Goal: Task Accomplishment & Management: Use online tool/utility

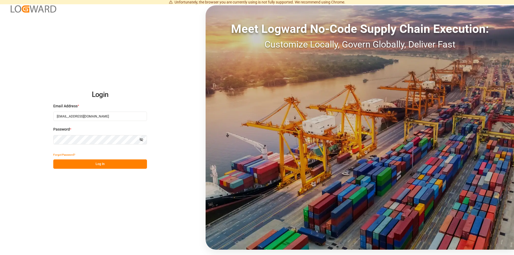
click at [97, 163] on button "Log In" at bounding box center [100, 164] width 94 height 9
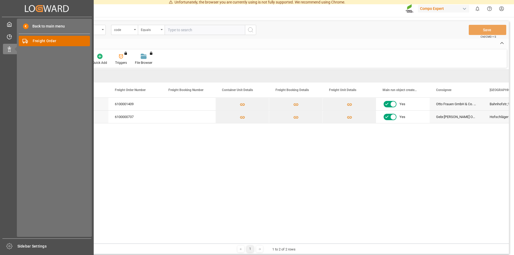
click at [32, 41] on div "Freight Order Freight Order" at bounding box center [54, 41] width 71 height 10
click at [41, 40] on span "Freight Order" at bounding box center [62, 41] width 58 height 6
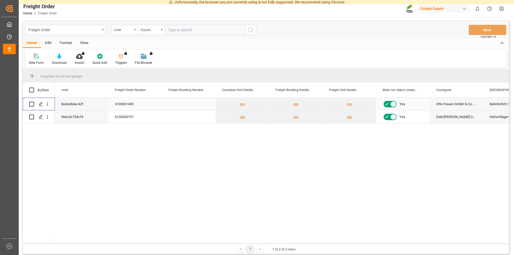
click at [31, 102] on input "Press Space to toggle row selection (unchecked)" at bounding box center [31, 104] width 5 height 5
checkbox input "true"
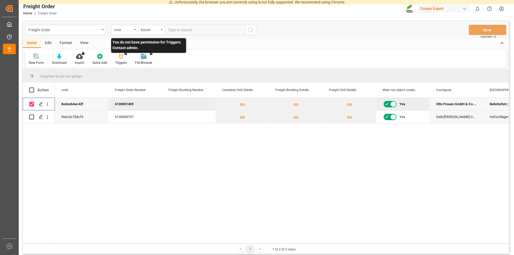
click at [119, 59] on div "You do not have permission for Triggers. Contact admin." at bounding box center [121, 60] width 20 height 12
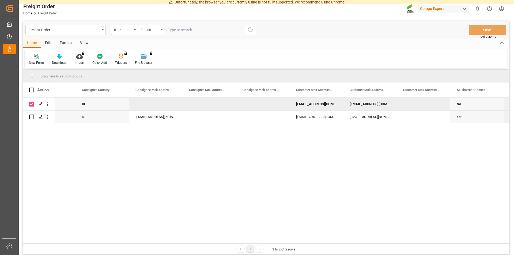
scroll to position [0, 670]
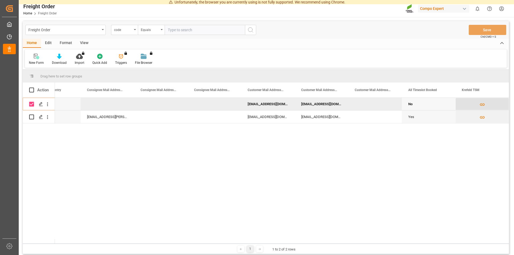
click at [481, 104] on icon "Press SPACE to deselect this row." at bounding box center [482, 105] width 6 height 6
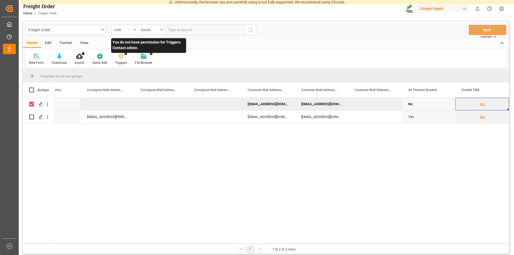
click at [120, 58] on div "You do not have permission for Triggers. Contact admin." at bounding box center [121, 60] width 20 height 12
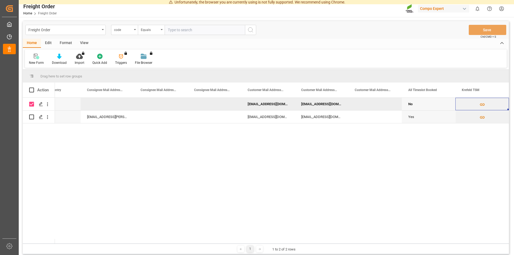
click at [261, 104] on div "dgm@agravis.de" at bounding box center [268, 104] width 54 height 13
click at [32, 58] on div at bounding box center [36, 57] width 15 height 6
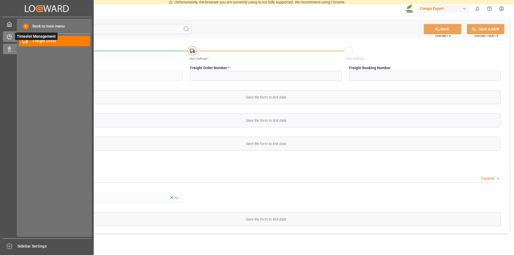
click at [11, 35] on icon at bounding box center [9, 36] width 5 height 5
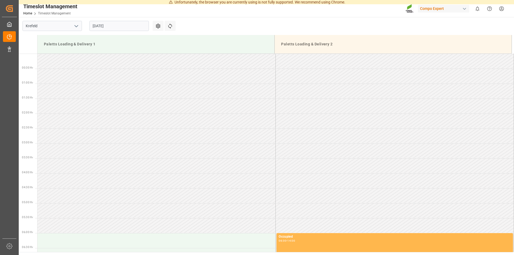
scroll to position [386, 0]
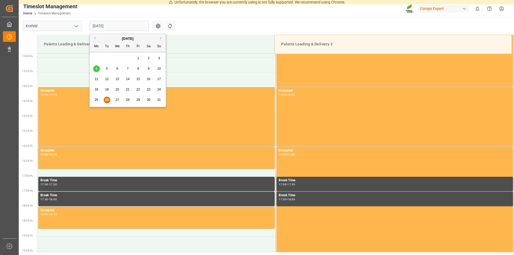
click at [108, 25] on input "[DATE]" at bounding box center [118, 26] width 59 height 10
click at [128, 99] on span "28" at bounding box center [127, 100] width 3 height 4
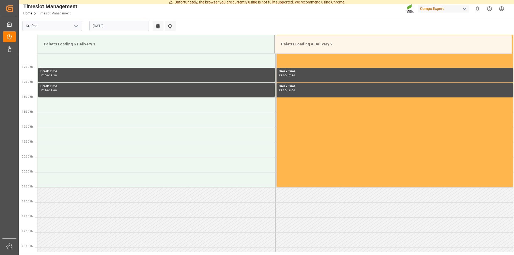
scroll to position [331, 0]
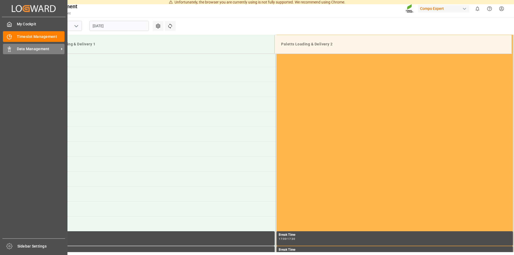
click at [16, 47] on div "Data Management Data Management" at bounding box center [34, 49] width 62 height 10
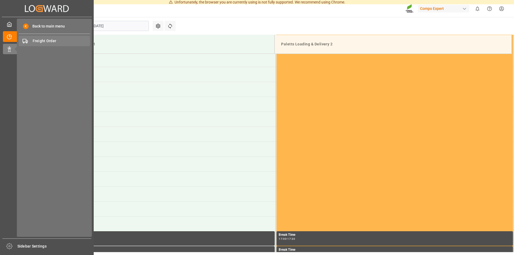
click at [32, 40] on div "Freight Order Freight Order" at bounding box center [54, 41] width 71 height 10
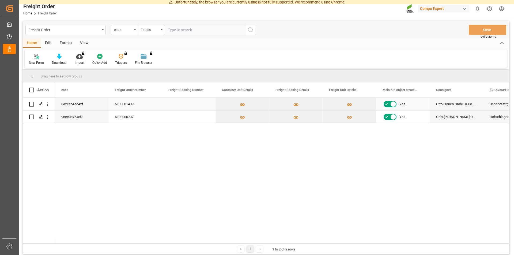
click at [119, 105] on div "6100001409" at bounding box center [135, 104] width 54 height 13
click at [31, 105] on input "Press Space to toggle row selection (unchecked)" at bounding box center [31, 104] width 5 height 5
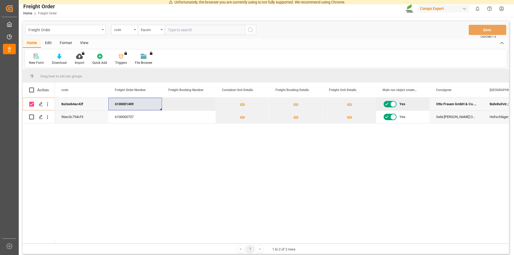
click at [149, 182] on div "8a2eeb4ac42f 6100001409 Yes Otto Frauen GmbH & Co. KG Bahnhofstr.;19 25364 96ec…" at bounding box center [282, 171] width 454 height 146
click at [31, 105] on input "Press Space to toggle row selection (checked)" at bounding box center [31, 104] width 5 height 5
checkbox input "false"
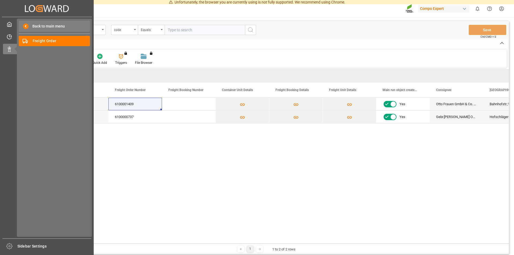
click at [50, 28] on span "Back to main menu" at bounding box center [47, 27] width 36 height 6
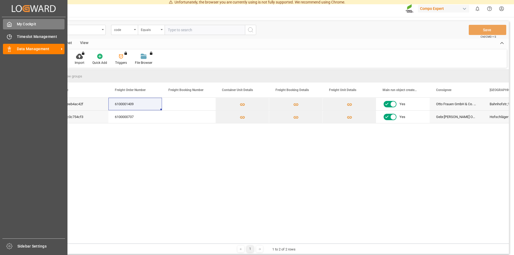
click at [38, 24] on span "My Cockpit" at bounding box center [41, 24] width 48 height 6
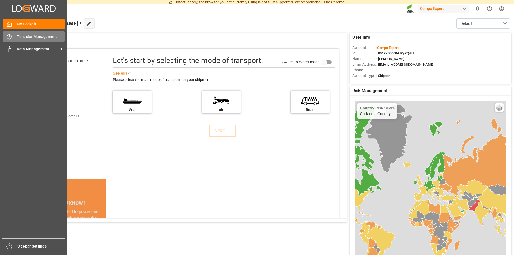
click at [11, 37] on icon at bounding box center [9, 36] width 5 height 5
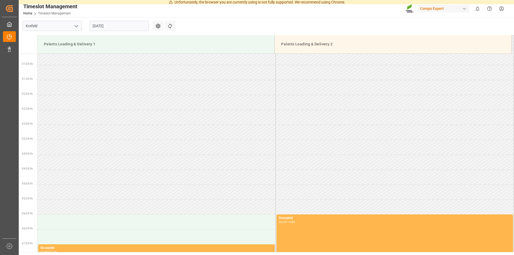
scroll to position [386, 0]
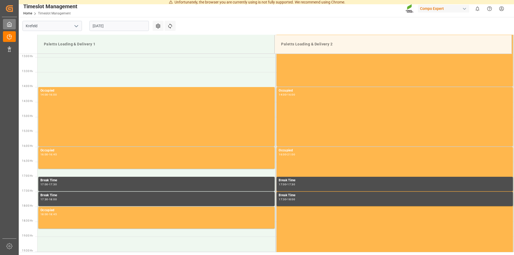
click at [12, 25] on icon at bounding box center [9, 24] width 4 height 5
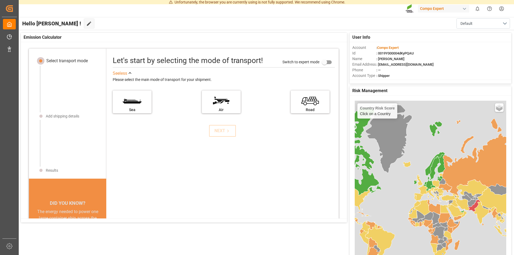
click at [11, 9] on icon "Created by potrace 1.15, written by [PERSON_NAME] [DATE]-[DATE]" at bounding box center [9, 8] width 8 height 9
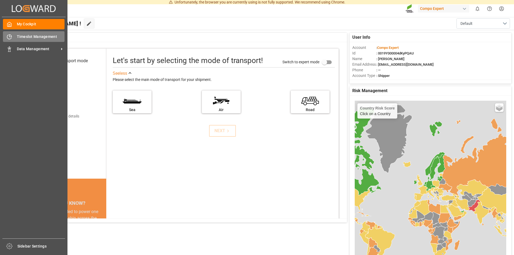
click at [14, 35] on div "Timeslot Management Timeslot Management" at bounding box center [34, 36] width 62 height 10
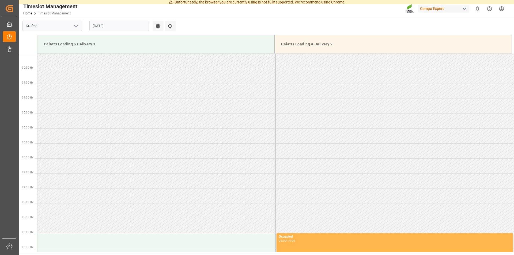
scroll to position [386, 0]
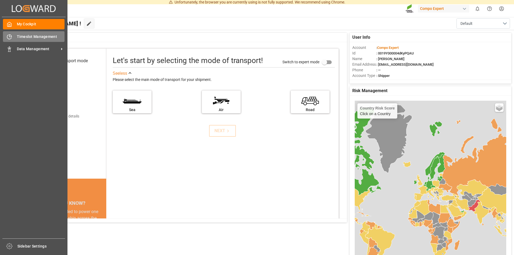
click at [12, 34] on icon at bounding box center [9, 36] width 5 height 5
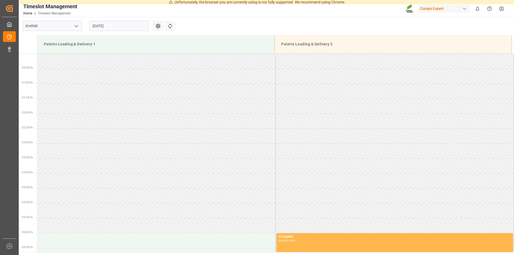
scroll to position [386, 0]
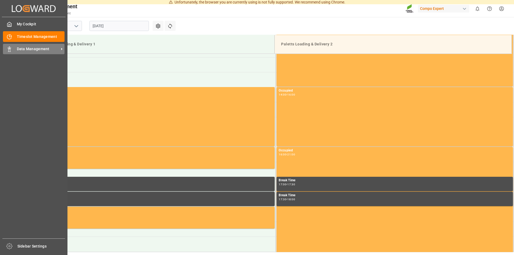
click at [25, 48] on span "Data Management" at bounding box center [38, 49] width 42 height 6
click at [32, 36] on span "Timeslot Management" at bounding box center [41, 37] width 48 height 6
click at [33, 48] on span "Datenmanagement" at bounding box center [38, 49] width 42 height 6
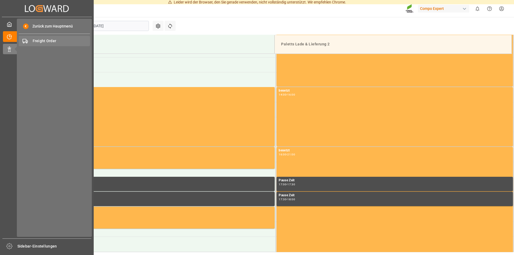
click at [35, 40] on span "Freight Order" at bounding box center [62, 41] width 58 height 6
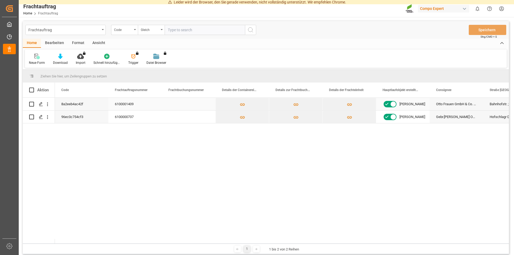
click at [31, 104] on input "Press Space to toggle row selection (unchecked)" at bounding box center [31, 104] width 5 height 5
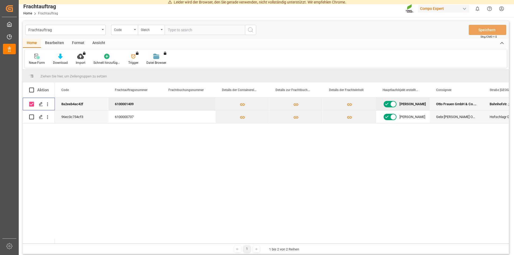
click at [32, 105] on input "Drücken Sie die Raum, um die Reihenauswahl umzuschalten" at bounding box center [31, 104] width 5 height 5
checkbox input "false"
click at [40, 104] on icon "Drücken Sie SPACE, um diese Zeile auszuwählen." at bounding box center [41, 104] width 4 height 4
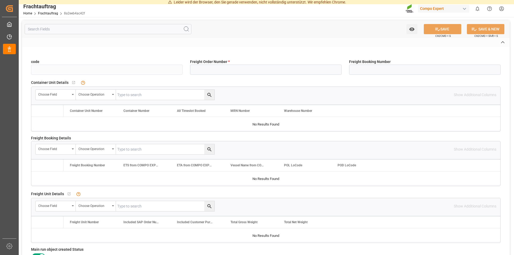
type input "8a2eeb4ac42f"
type input "6100001409"
type input "No"
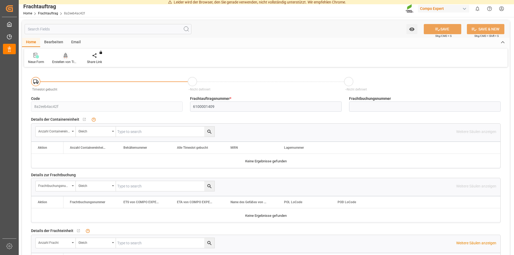
click at [65, 55] on icon at bounding box center [66, 55] width 4 height 5
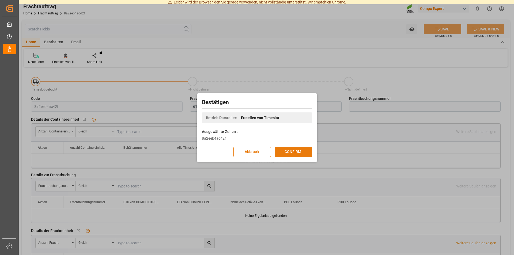
click at [293, 155] on button "CONFIRM" at bounding box center [292, 152] width 37 height 10
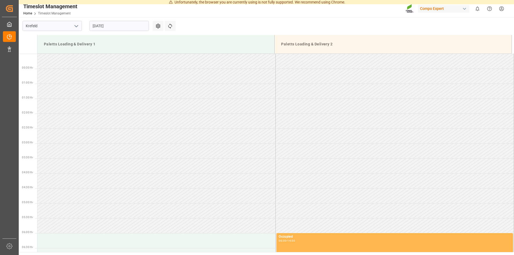
scroll to position [386, 0]
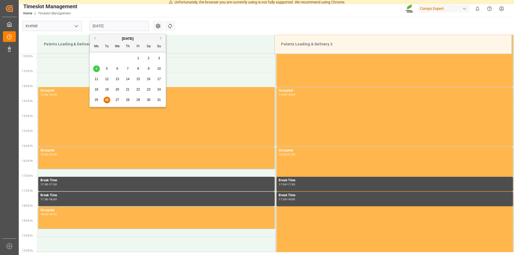
click at [118, 22] on input "[DATE]" at bounding box center [118, 26] width 59 height 10
click at [125, 100] on div "28" at bounding box center [127, 100] width 7 height 6
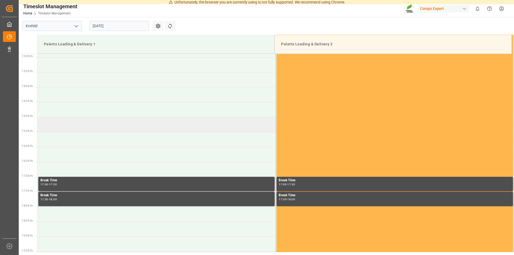
scroll to position [359, 0]
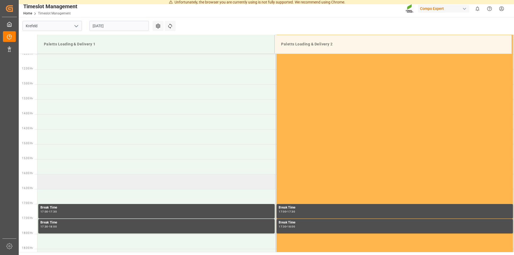
click at [123, 180] on td at bounding box center [156, 181] width 238 height 15
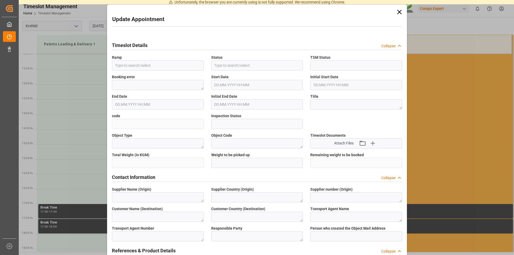
type input "Paletts Loading & Delivery 1"
type input "Transport object created"
type input "Booked"
type input "985fdfe06113"
type input "Open"
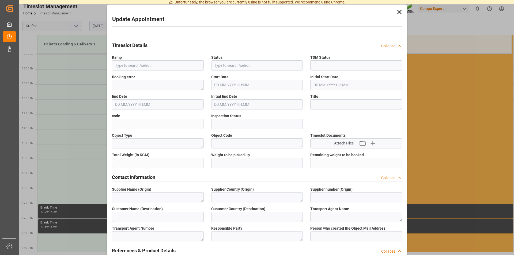
type textarea "Main-Run"
type textarea "SP_EWM"
type textarea "AGRAVIS Raiffeisen AG"
type textarea "DE"
type textarea "[PERSON_NAME] GmbH & Co. KG, Intern. Spedition"
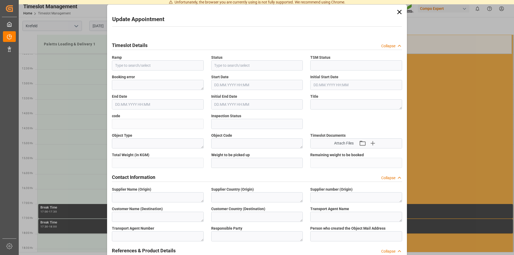
type textarea "5321646"
type textarea "Logistics Service Provider"
type input "[PERSON_NAME][EMAIL_ADDRESS][DOMAIN_NAME]"
type textarea "6100001409"
type textarea "2000000217;"
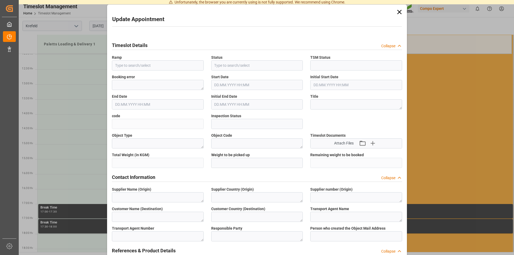
type textarea "4100000432;4100000434;"
type textarea "BLK CLASSIC [DATE]+3+TE 600kg BB;NTC PREMIUM [DATE]+3+TE 600kg BB;"
type textarea "2564302000;2566802000;"
type textarea "Z100"
type textarea "3200"
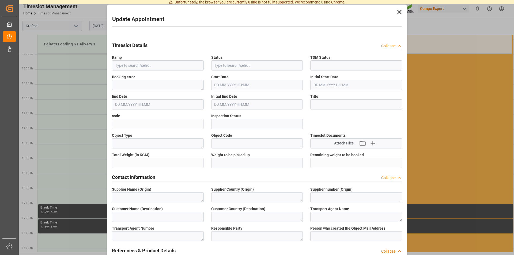
type input "6100001409"
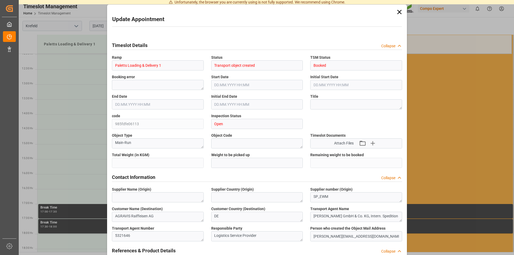
type input "19866"
type input "0"
type input "[DATE] 16:00"
type input "[DATE] 16:30"
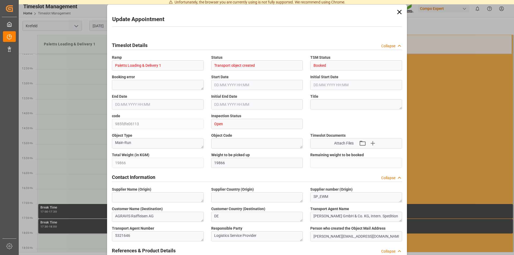
type input "[DATE] 07:15"
type input "[DATE] 11:48"
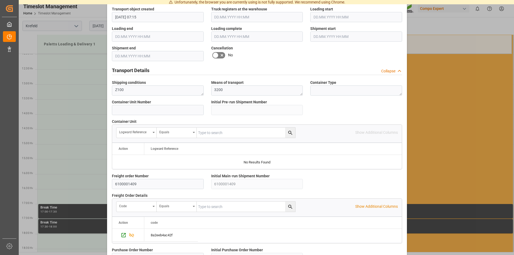
scroll to position [452, 0]
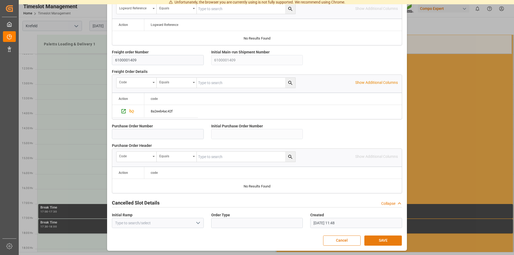
click at [379, 242] on button "SAVE" at bounding box center [382, 241] width 37 height 10
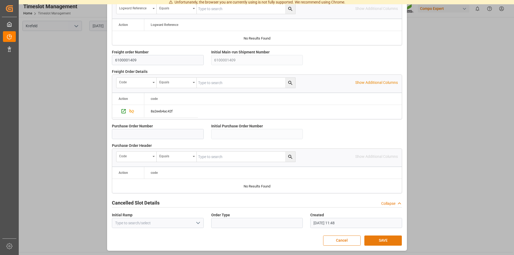
click at [376, 240] on button "SAVE" at bounding box center [382, 241] width 37 height 10
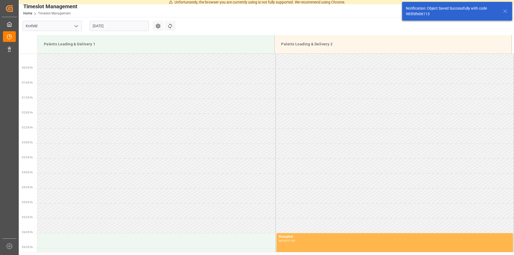
scroll to position [446, 0]
